Goal: Information Seeking & Learning: Learn about a topic

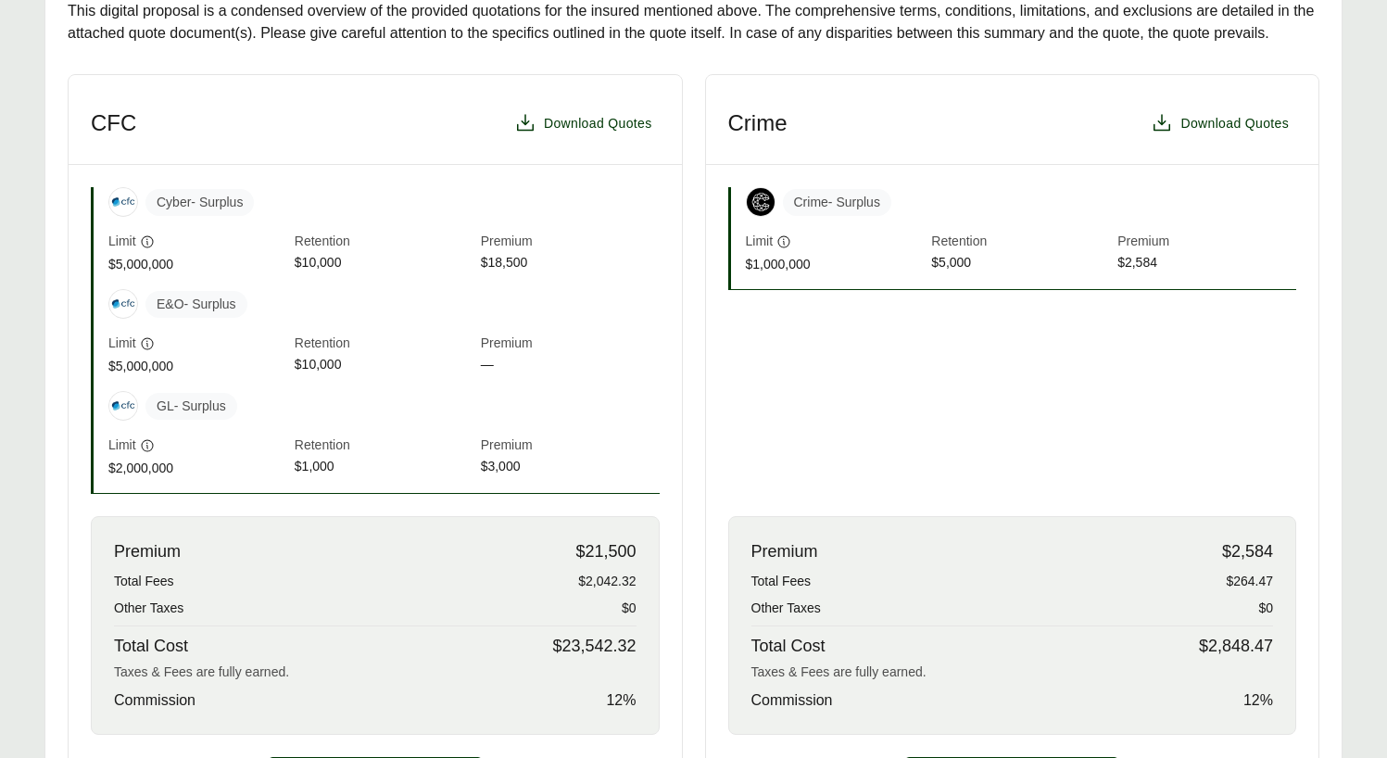
scroll to position [616, 0]
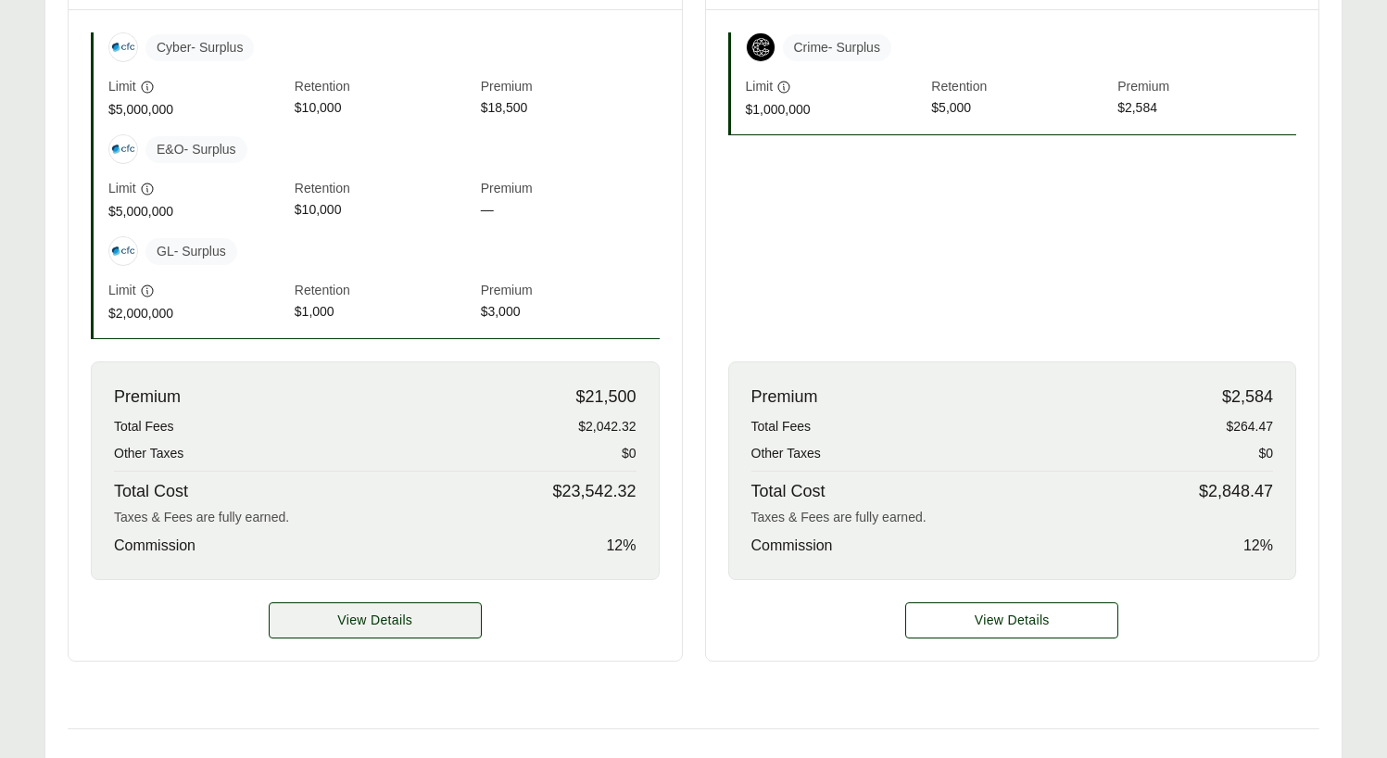
click at [393, 621] on span "View Details" at bounding box center [374, 620] width 75 height 19
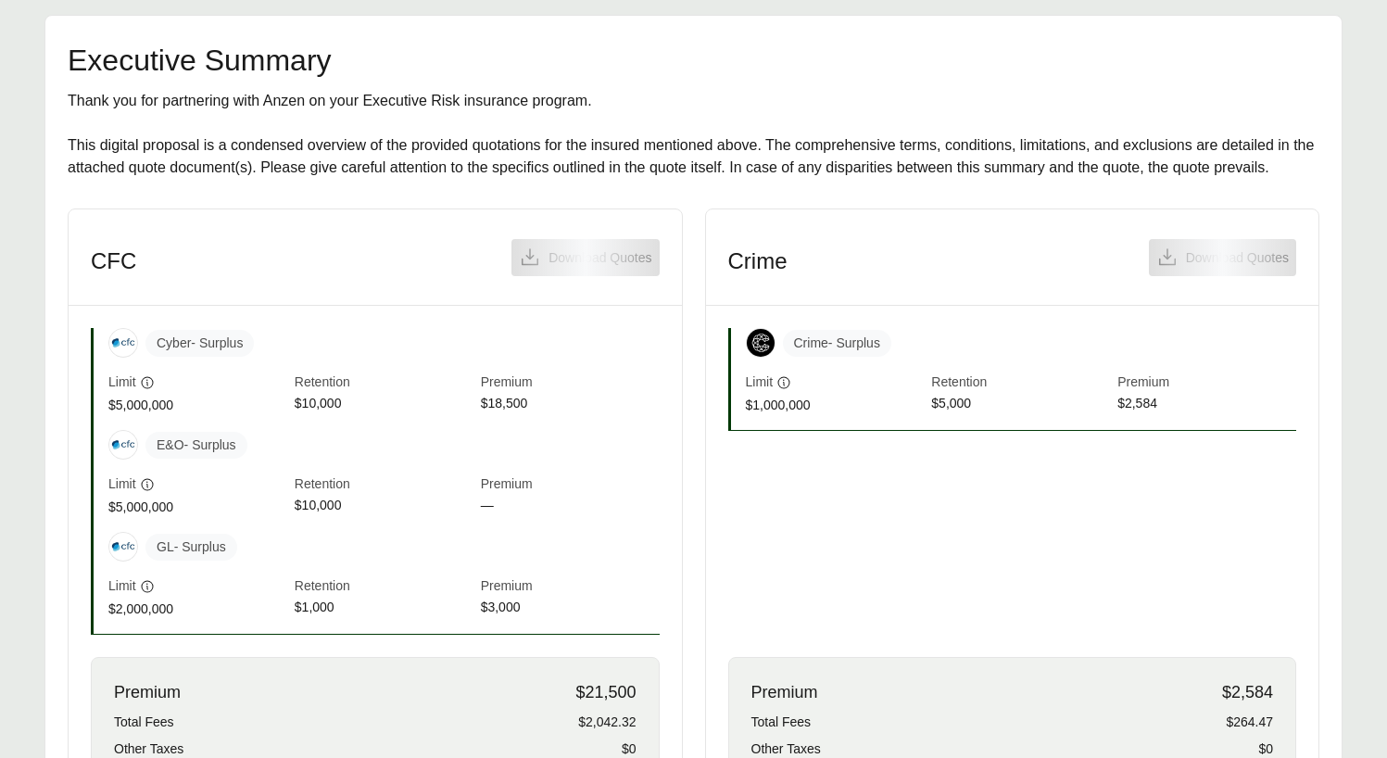
scroll to position [535, 0]
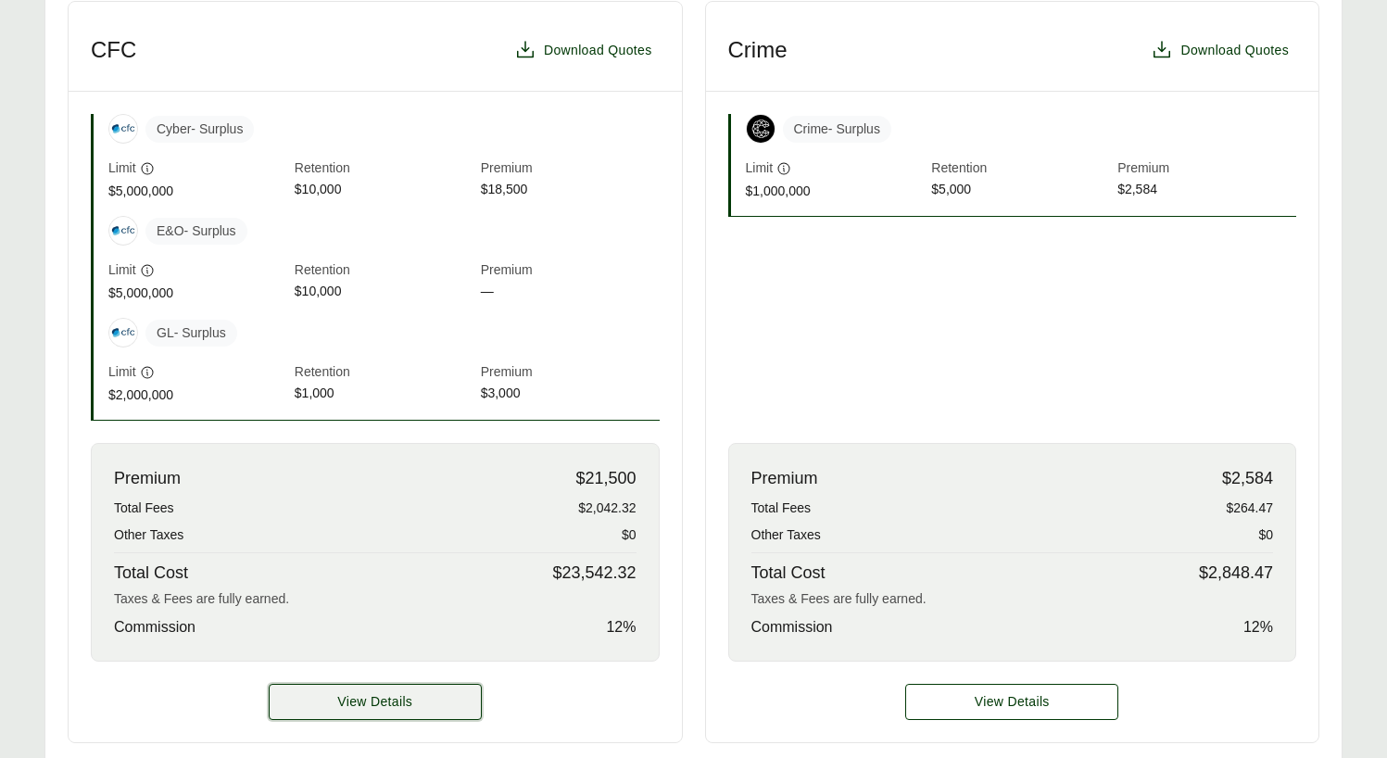
click at [416, 701] on button "View Details" at bounding box center [375, 702] width 213 height 36
